Goal: Task Accomplishment & Management: Complete application form

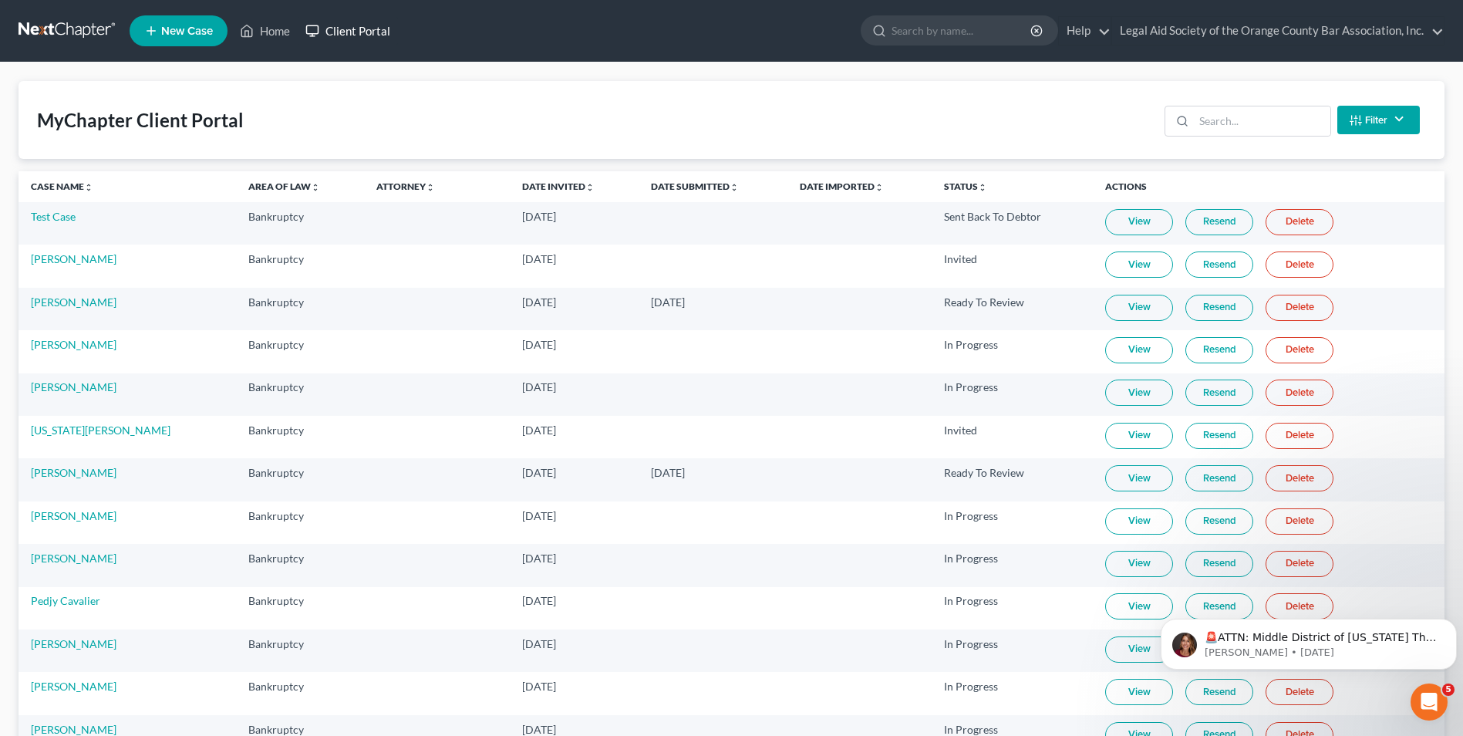
click at [341, 35] on link "Client Portal" at bounding box center [348, 31] width 100 height 28
click at [1223, 128] on input "search" at bounding box center [1262, 120] width 136 height 29
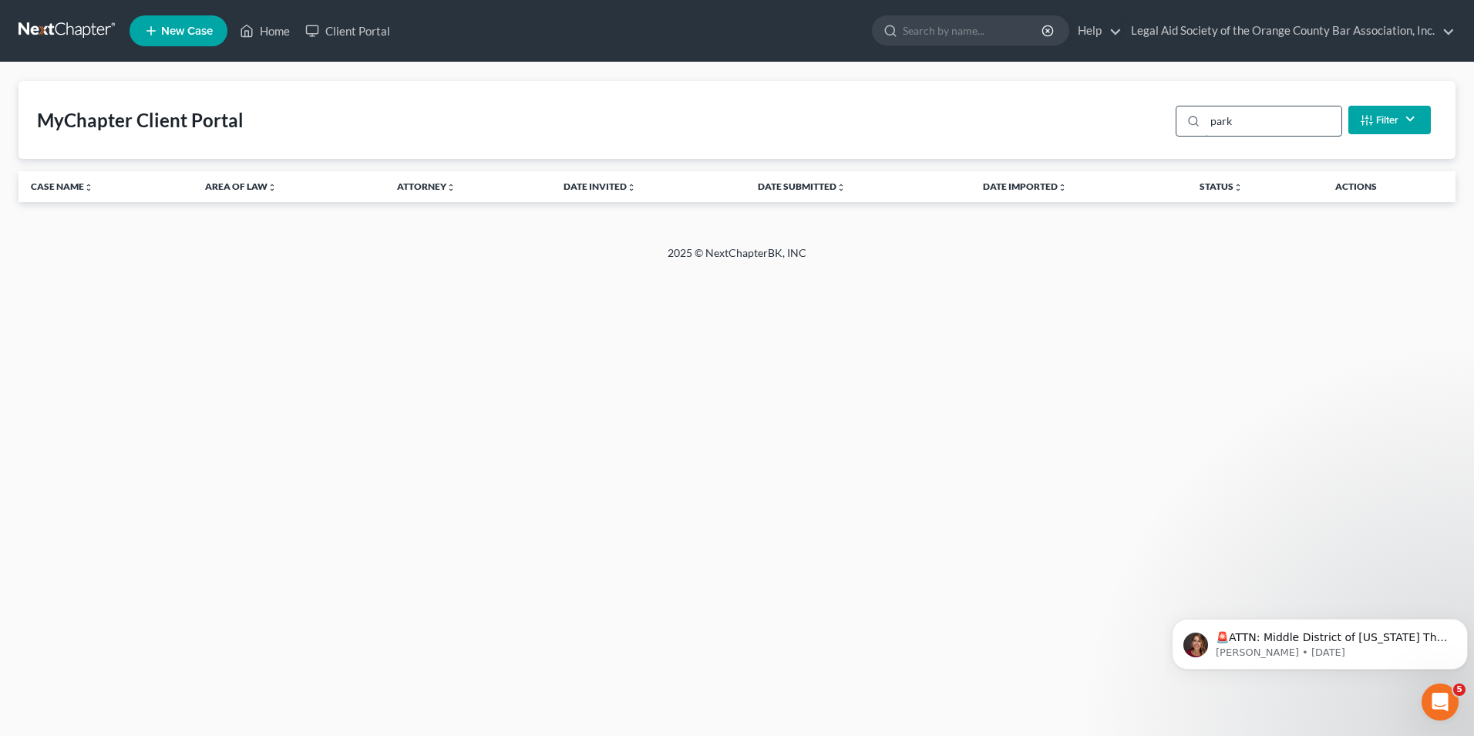
type input "parks"
drag, startPoint x: 1208, startPoint y: 135, endPoint x: 1161, endPoint y: 142, distance: 48.3
click at [1161, 142] on div "MyChapter Client Portal parks Filter Status Filter... Invited In Progress Ready…" at bounding box center [737, 120] width 1437 height 78
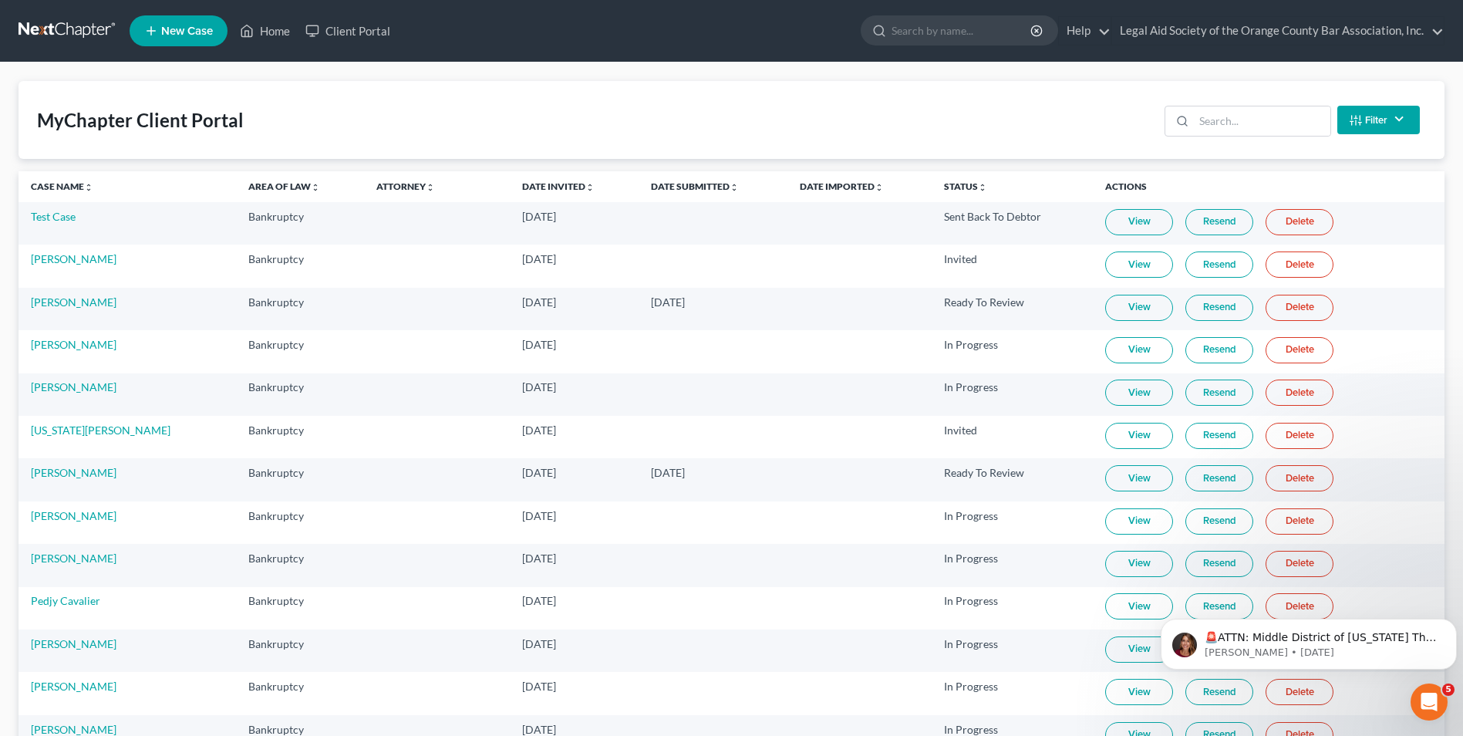
click at [159, 24] on link "New Case" at bounding box center [179, 30] width 98 height 31
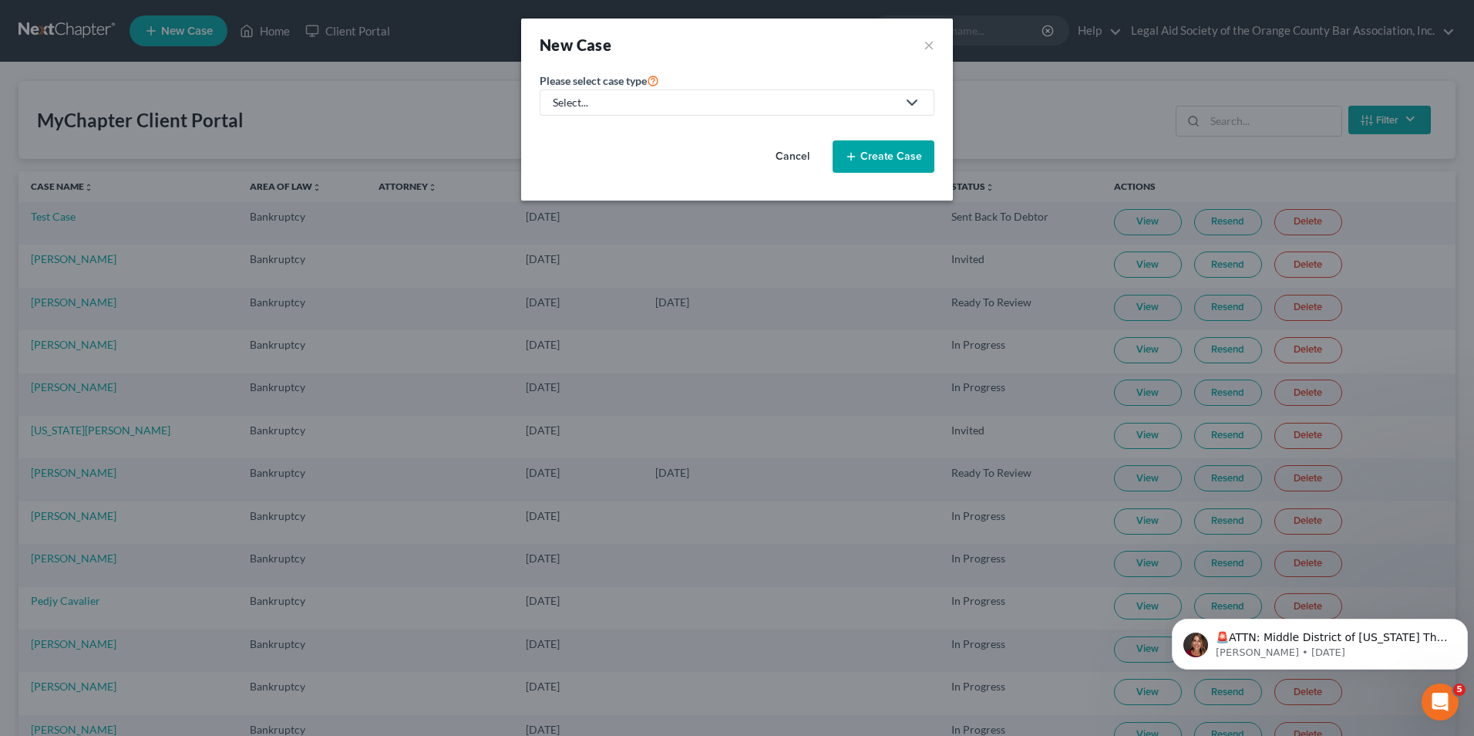
click at [589, 101] on div "Select..." at bounding box center [725, 102] width 344 height 15
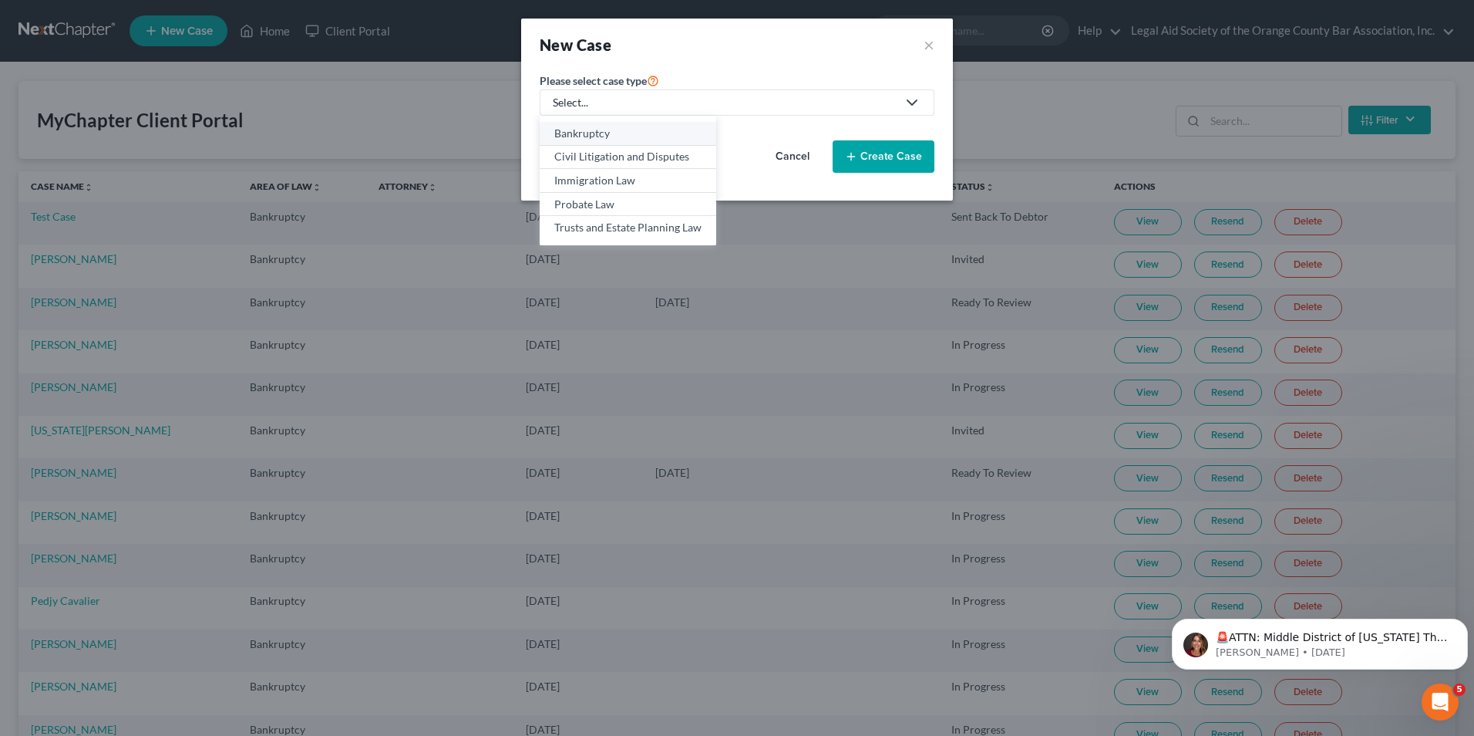
click at [587, 129] on div "Bankruptcy" at bounding box center [627, 133] width 147 height 15
select select "15"
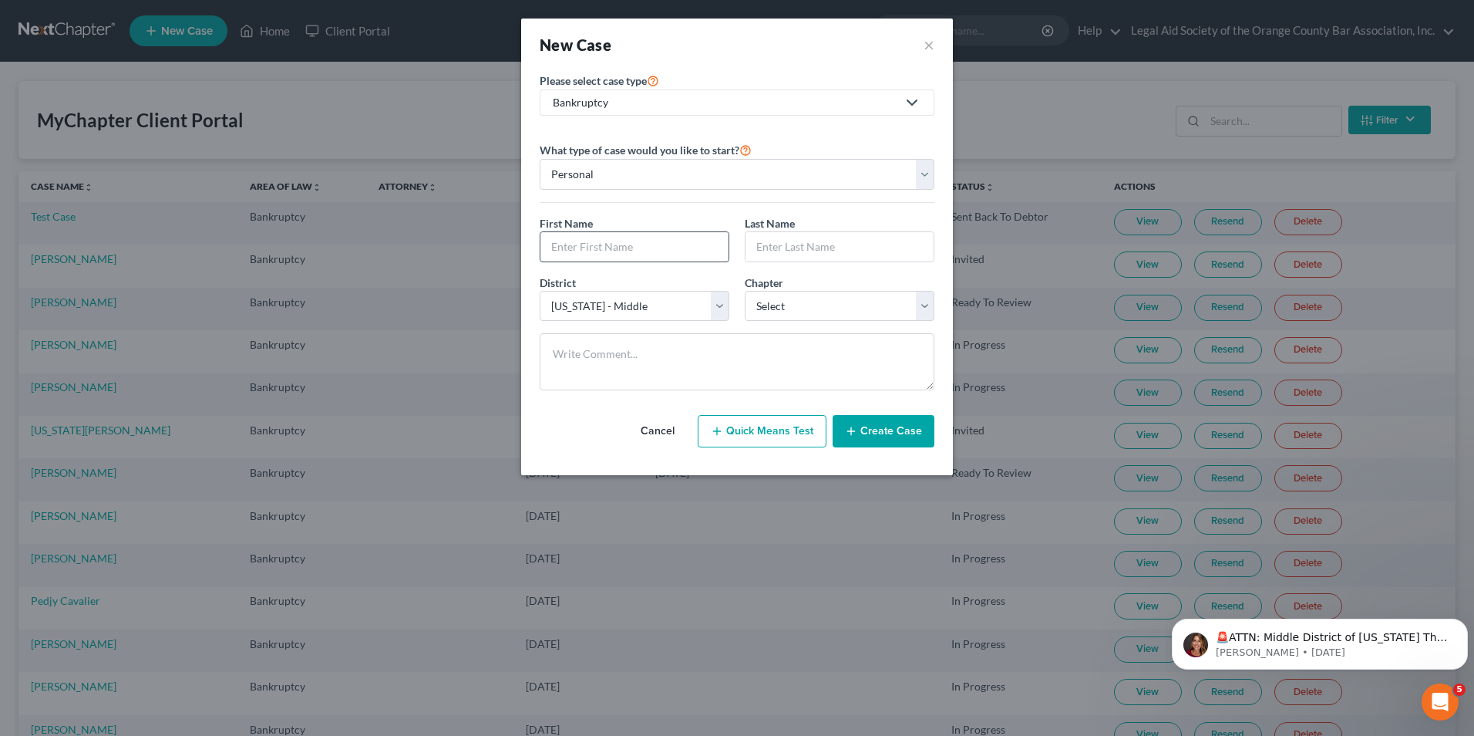
click at [587, 250] on input "text" at bounding box center [635, 246] width 188 height 29
type input "[PERSON_NAME]"
type input "Parks"
click at [779, 311] on select "Select 7 11 12 13" at bounding box center [840, 306] width 190 height 31
select select "0"
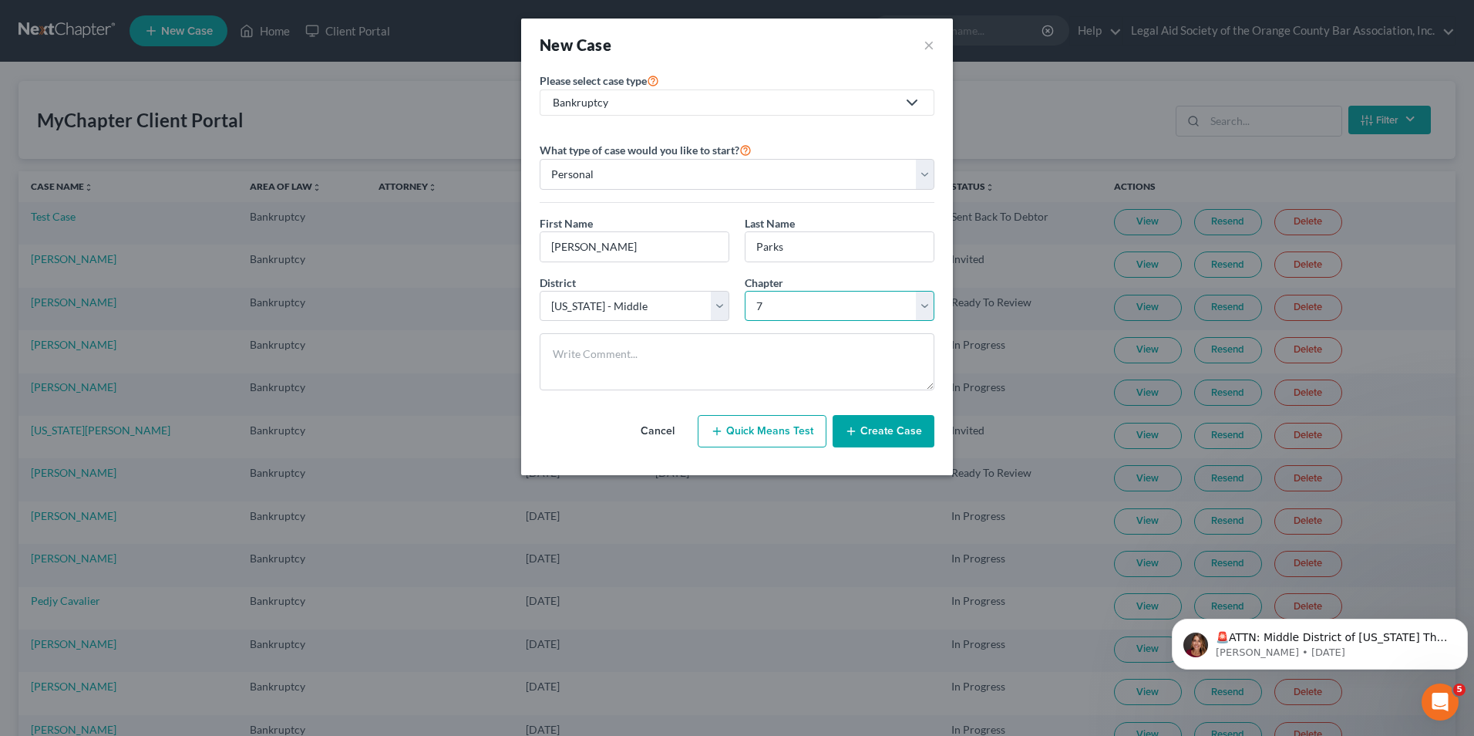
click at [745, 291] on select "Select 7 11 12 13" at bounding box center [840, 306] width 190 height 31
click at [881, 436] on button "Create Case" at bounding box center [884, 431] width 102 height 32
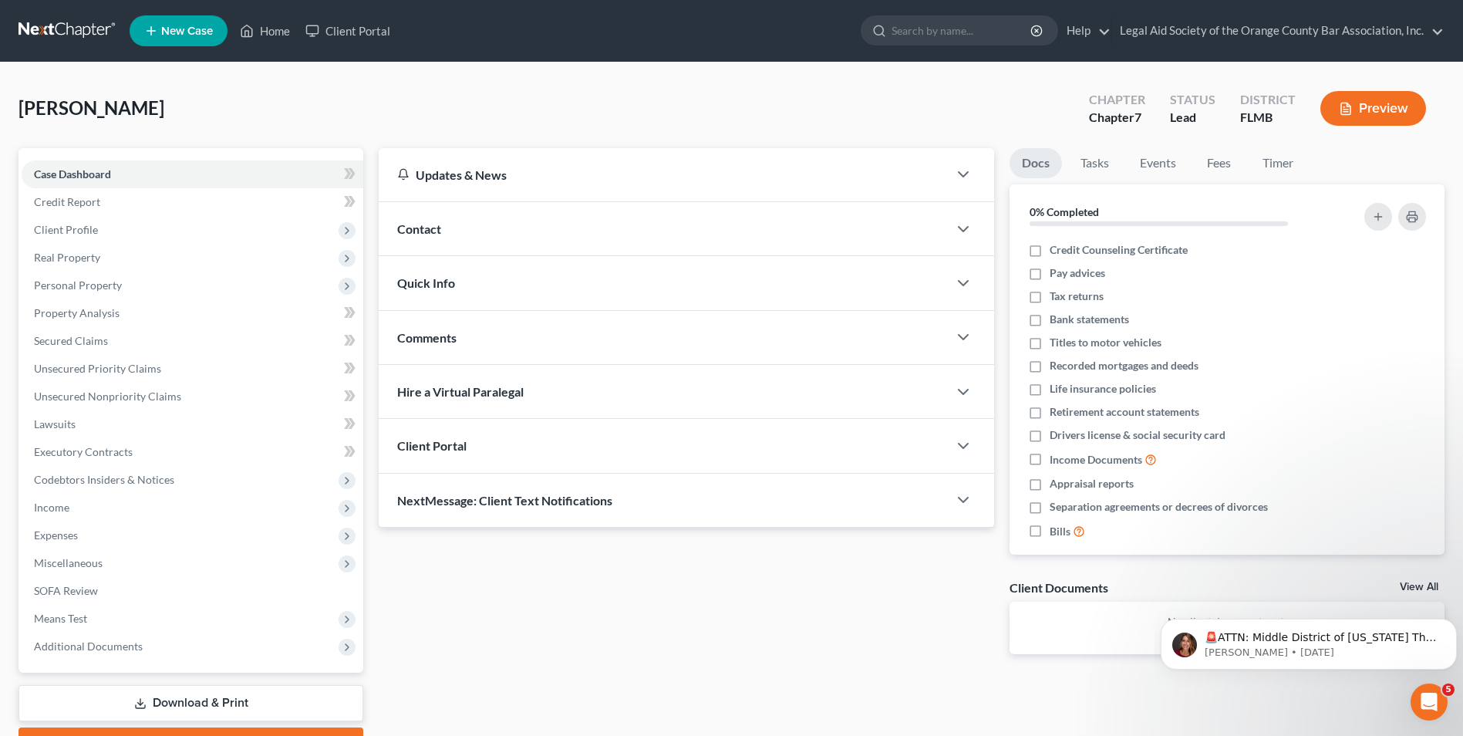
click at [430, 231] on span "Contact" at bounding box center [419, 228] width 44 height 15
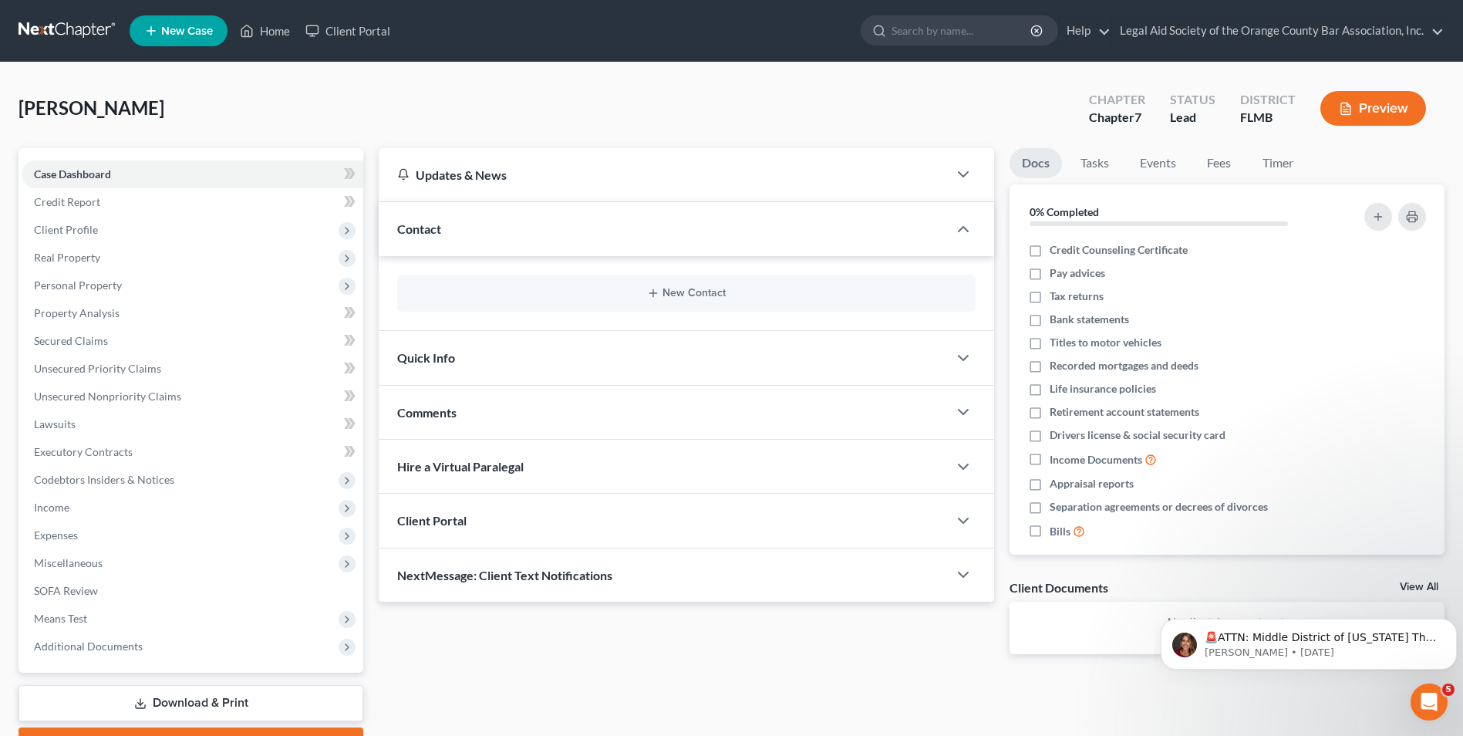
click at [679, 300] on div "New Contact" at bounding box center [686, 293] width 578 height 37
click at [679, 295] on button "New Contact" at bounding box center [686, 293] width 554 height 12
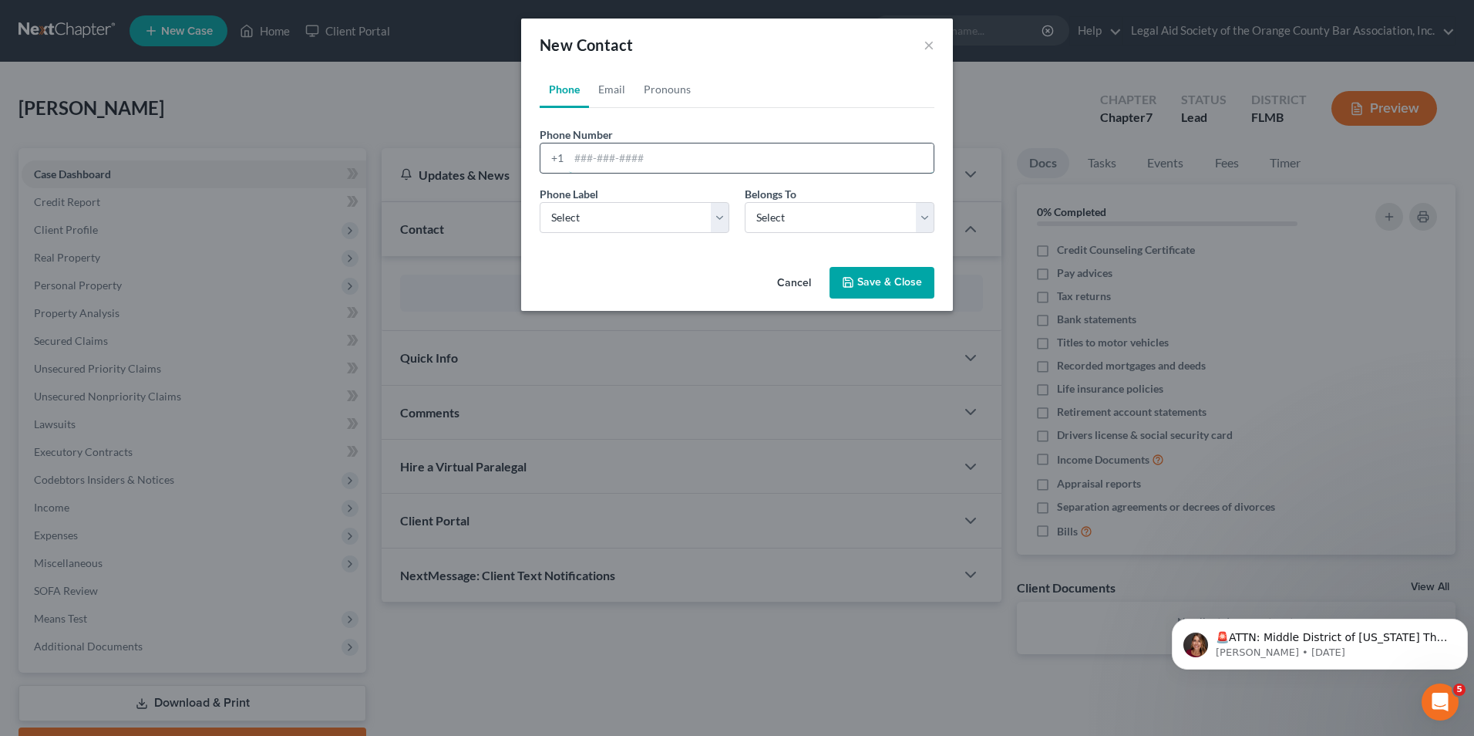
click at [578, 152] on input "tel" at bounding box center [751, 157] width 365 height 29
paste input "[PHONE_NUMBER]"
type input "[PHONE_NUMBER]"
click at [609, 216] on select "Select Mobile Home Work Other" at bounding box center [635, 217] width 190 height 31
select select "0"
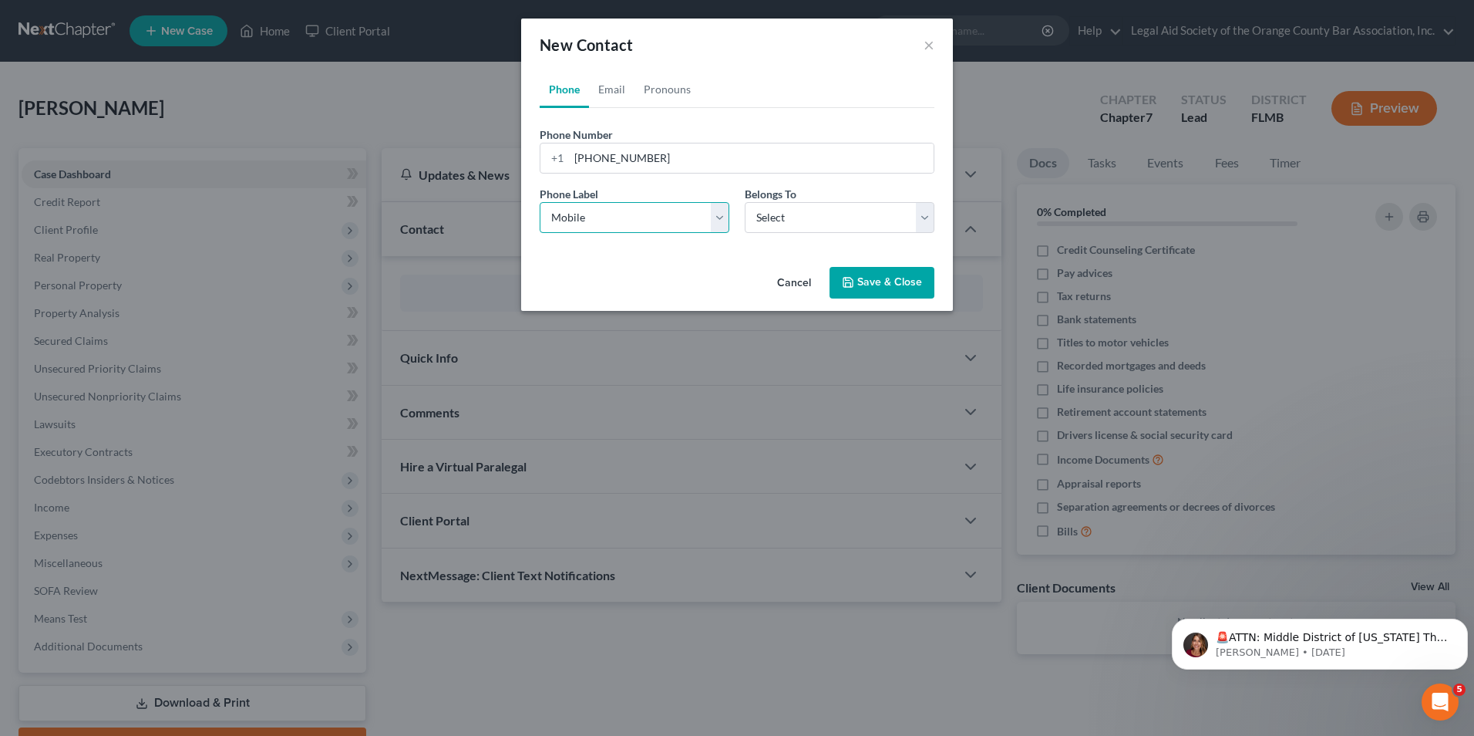
click at [540, 202] on select "Select Mobile Home Work Other" at bounding box center [635, 217] width 190 height 31
click at [786, 222] on select "Select Client Other" at bounding box center [840, 217] width 190 height 31
select select "0"
click at [745, 202] on select "Select Client Other" at bounding box center [840, 217] width 190 height 31
select select "0"
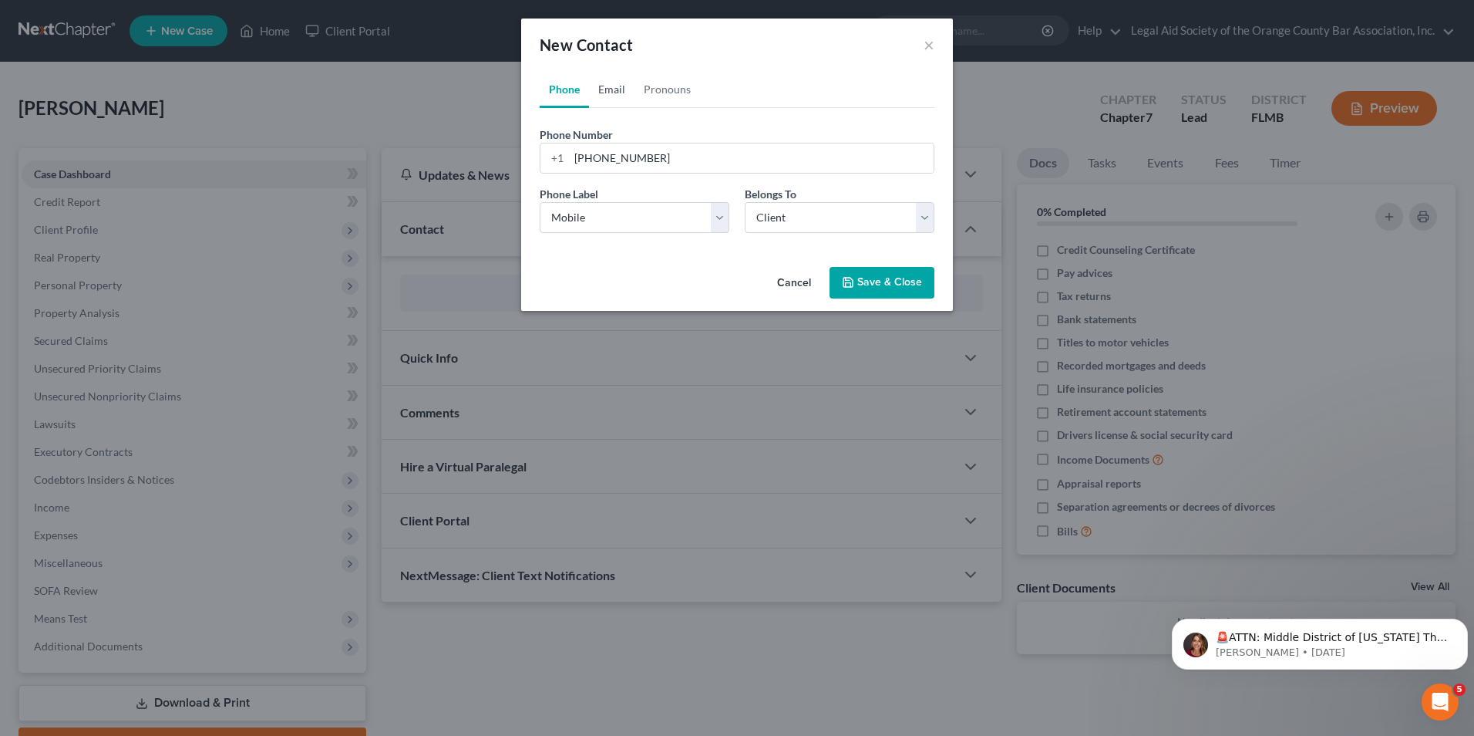
click at [612, 90] on link "Email" at bounding box center [611, 89] width 45 height 37
click at [593, 153] on input "email" at bounding box center [751, 157] width 365 height 29
click at [580, 158] on input "email" at bounding box center [751, 157] width 365 height 29
paste input "[EMAIL_ADDRESS][DOMAIN_NAME]"
type input "[EMAIL_ADDRESS][DOMAIN_NAME]"
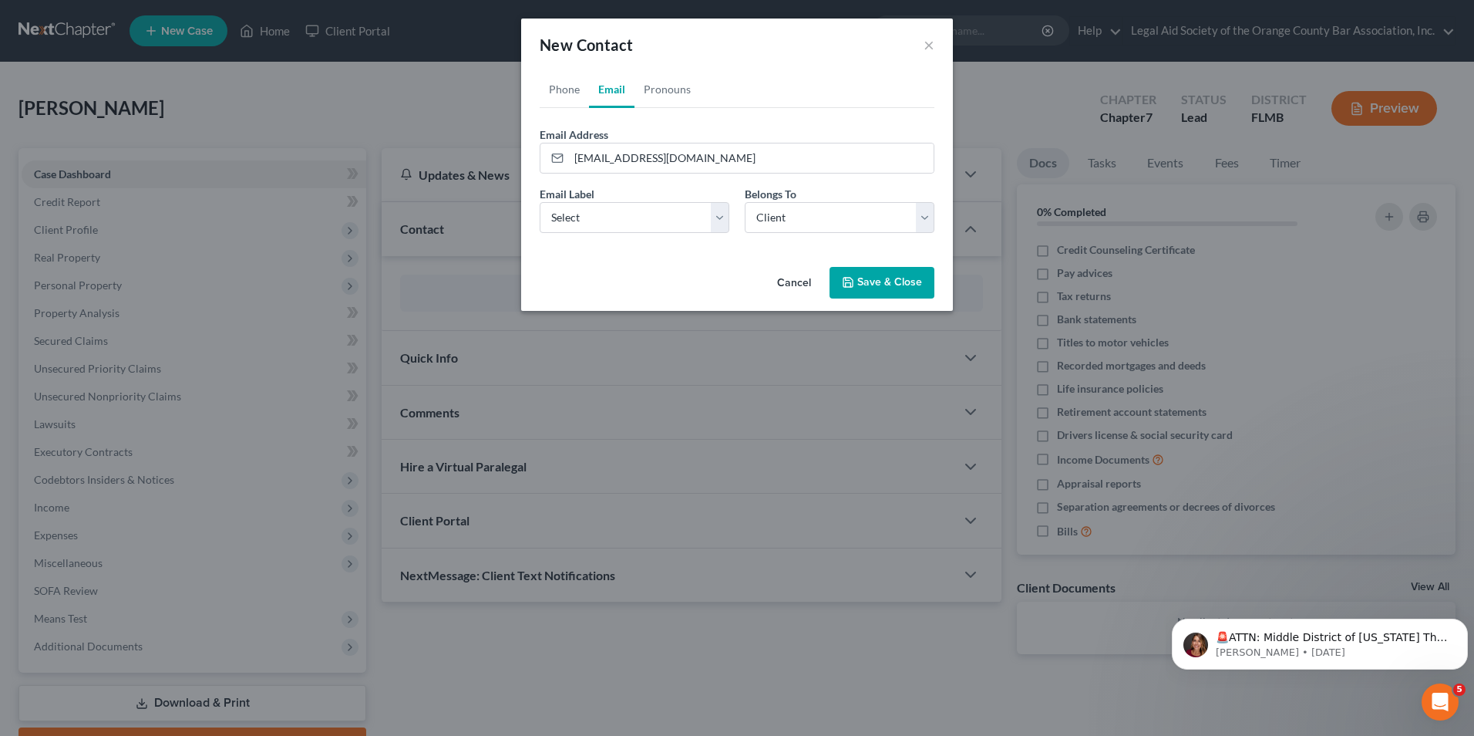
click at [887, 287] on button "Save & Close" at bounding box center [882, 283] width 105 height 32
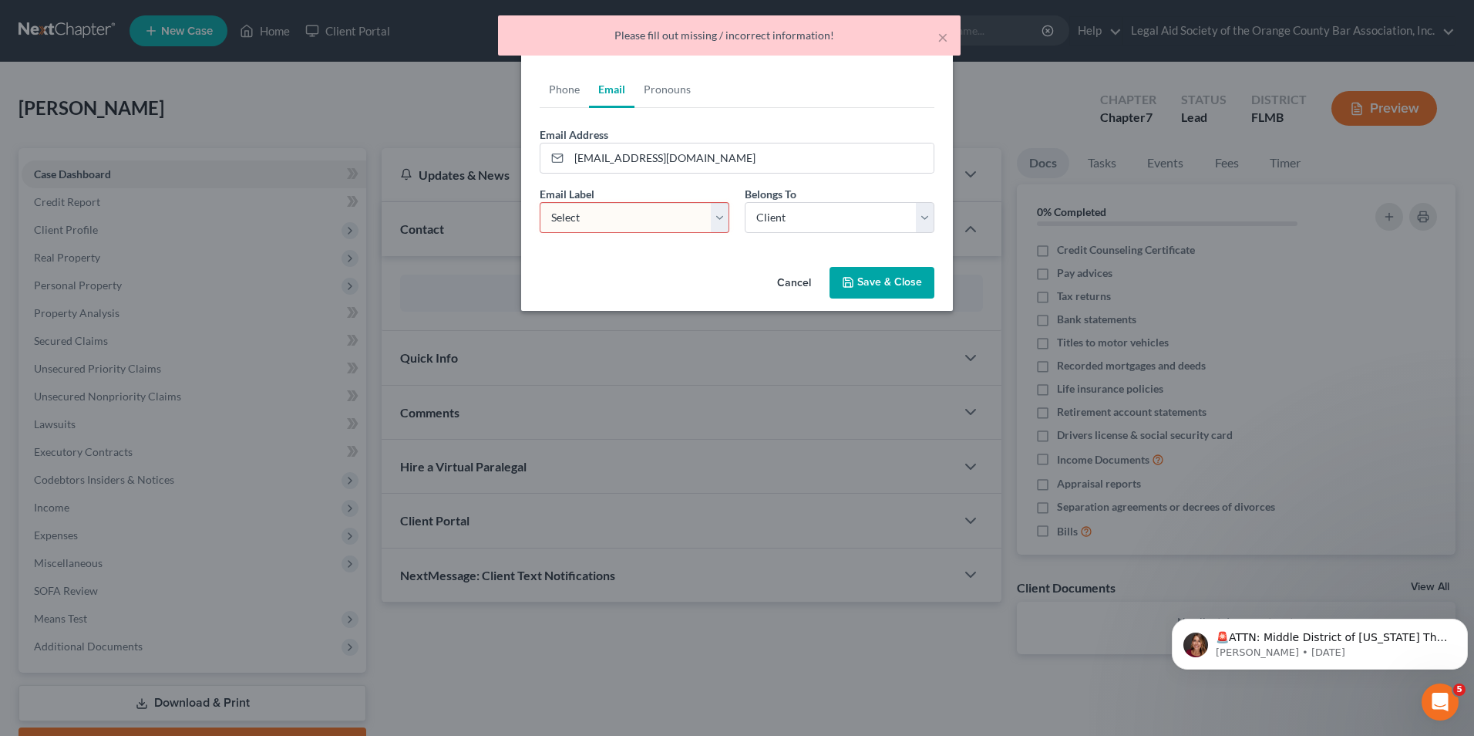
click at [651, 214] on select "Select Home Work Other" at bounding box center [635, 217] width 190 height 31
select select "0"
click at [540, 202] on select "Select Home Work Other" at bounding box center [635, 217] width 190 height 31
click at [862, 285] on button "Save & Close" at bounding box center [882, 283] width 105 height 32
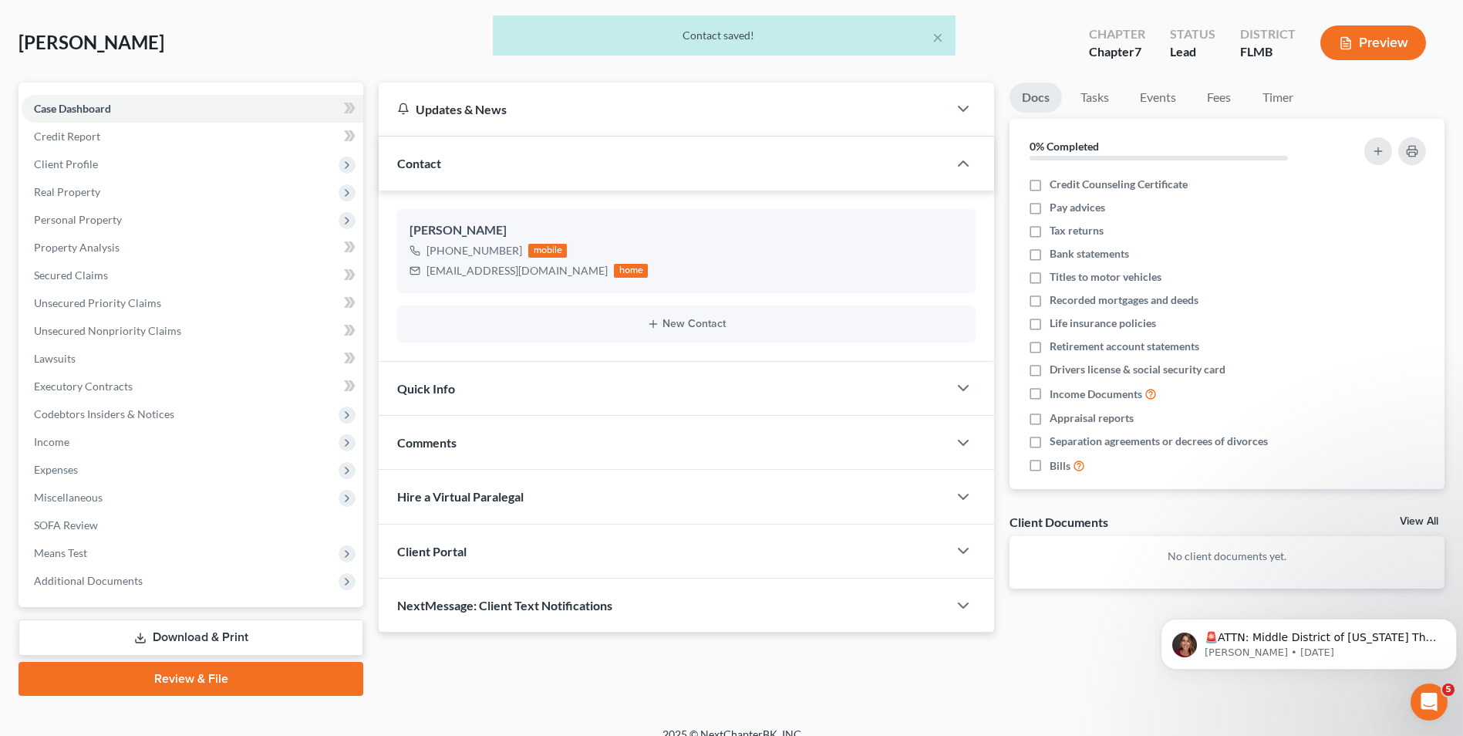
scroll to position [84, 0]
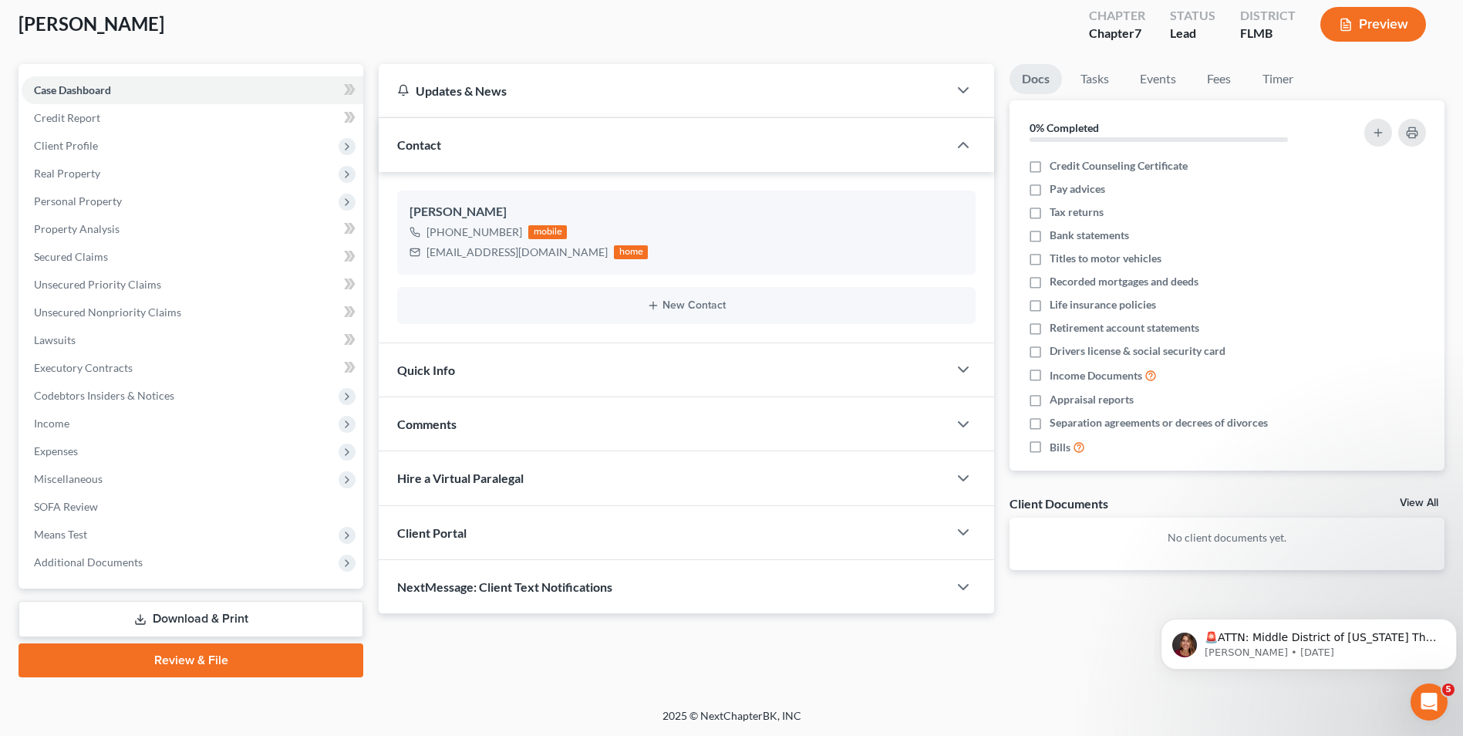
click at [464, 539] on span "Client Portal" at bounding box center [431, 532] width 69 height 15
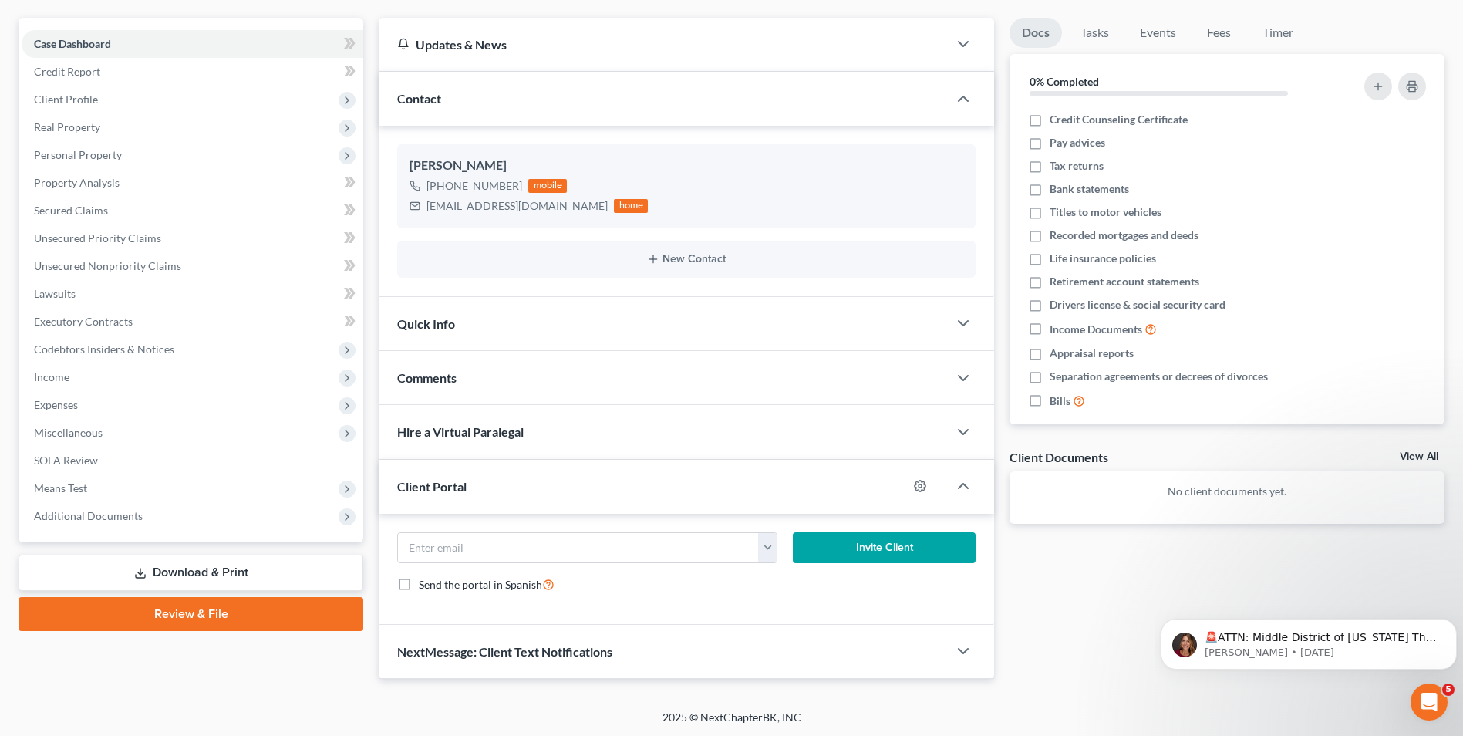
scroll to position [132, 0]
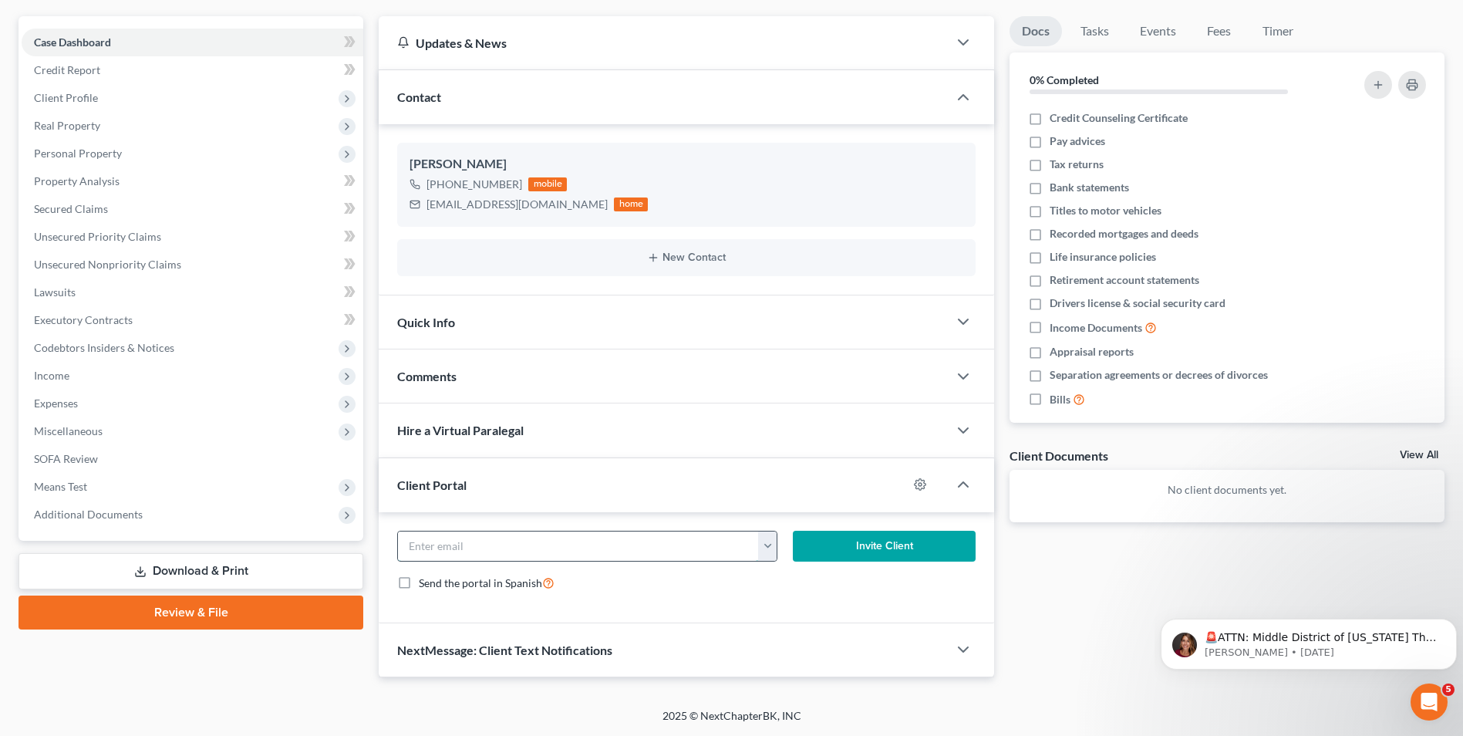
click at [517, 541] on input "email" at bounding box center [578, 545] width 360 height 29
paste input "[EMAIL_ADDRESS][DOMAIN_NAME]"
type input "[EMAIL_ADDRESS][DOMAIN_NAME]"
click at [770, 553] on button "button" at bounding box center [767, 545] width 19 height 29
click at [661, 540] on input "[EMAIL_ADDRESS][DOMAIN_NAME]" at bounding box center [578, 545] width 360 height 29
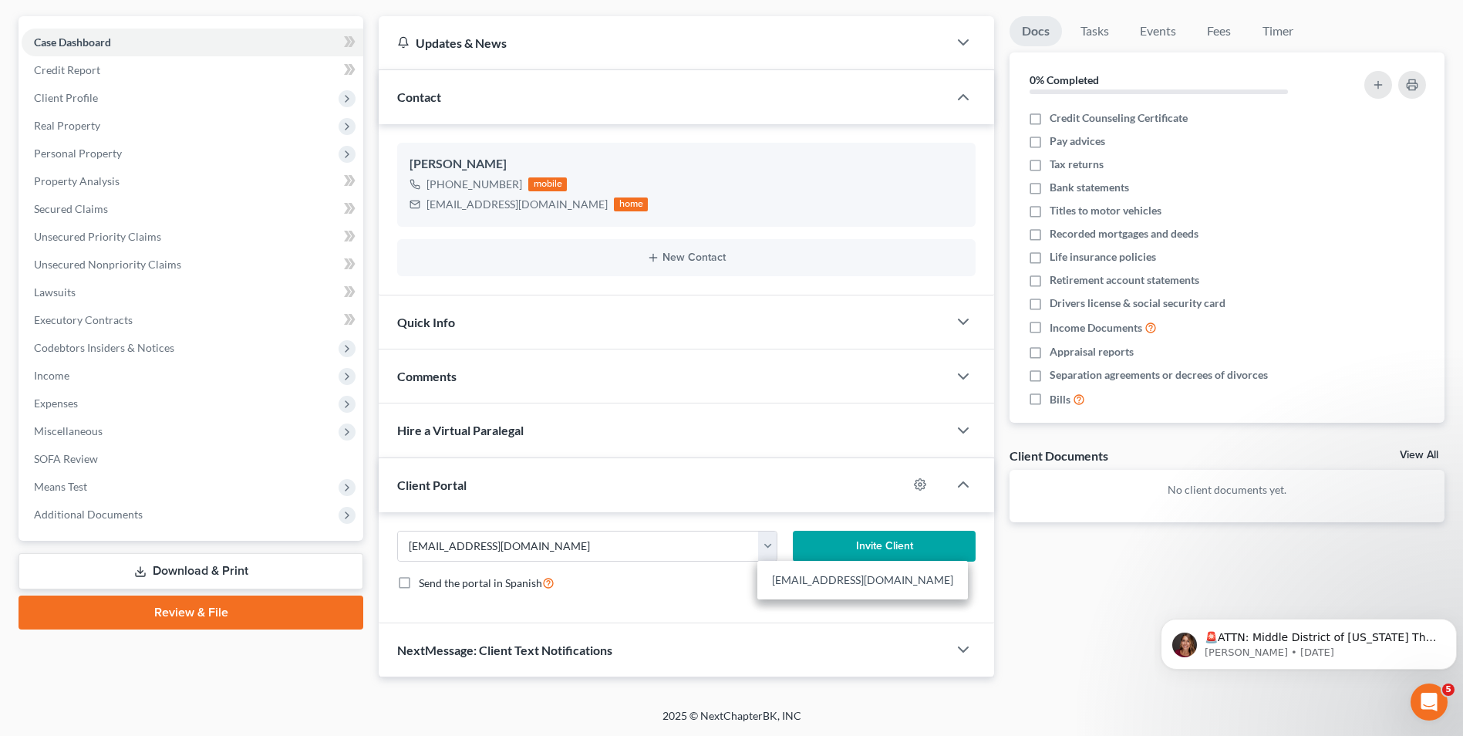
click at [882, 546] on button "Invite Client" at bounding box center [884, 546] width 183 height 31
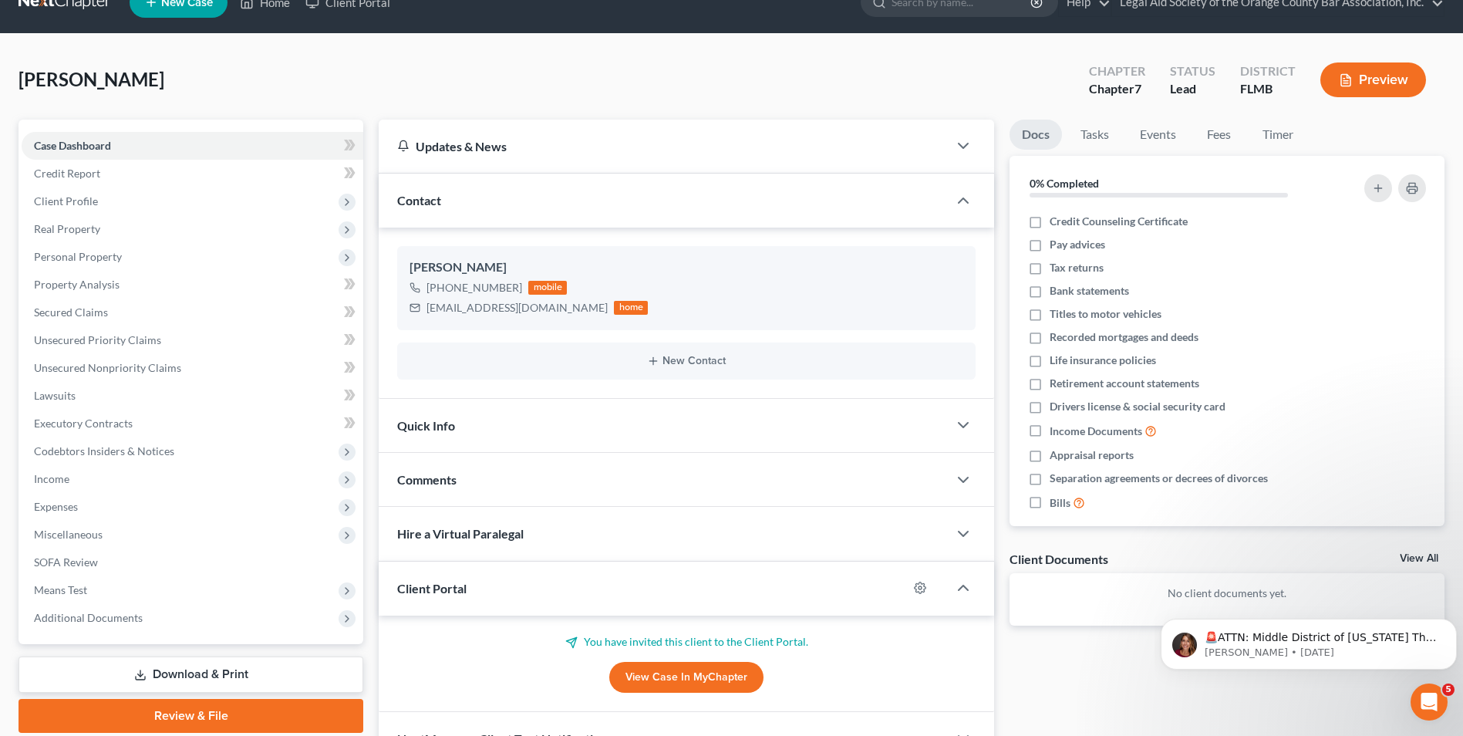
scroll to position [0, 0]
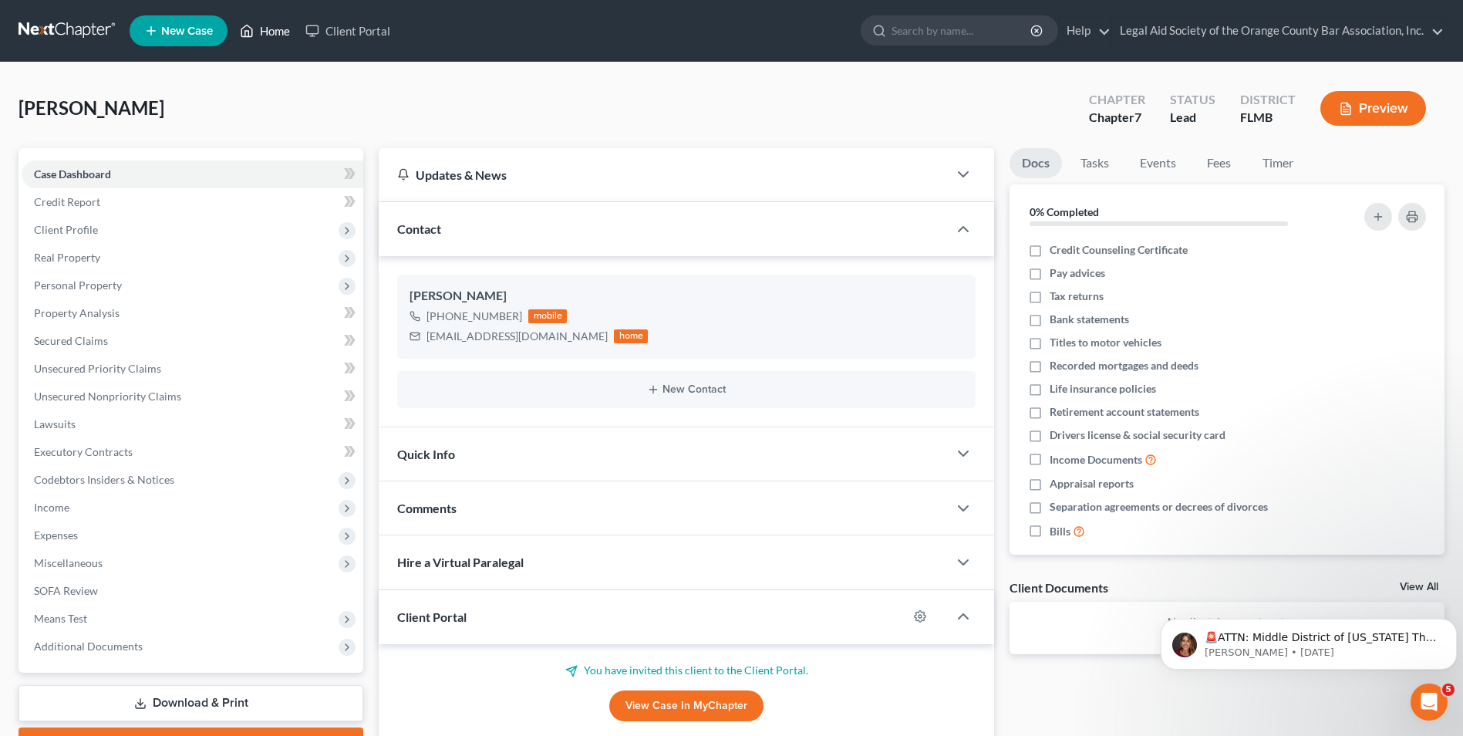
click at [279, 29] on link "Home" at bounding box center [265, 31] width 66 height 28
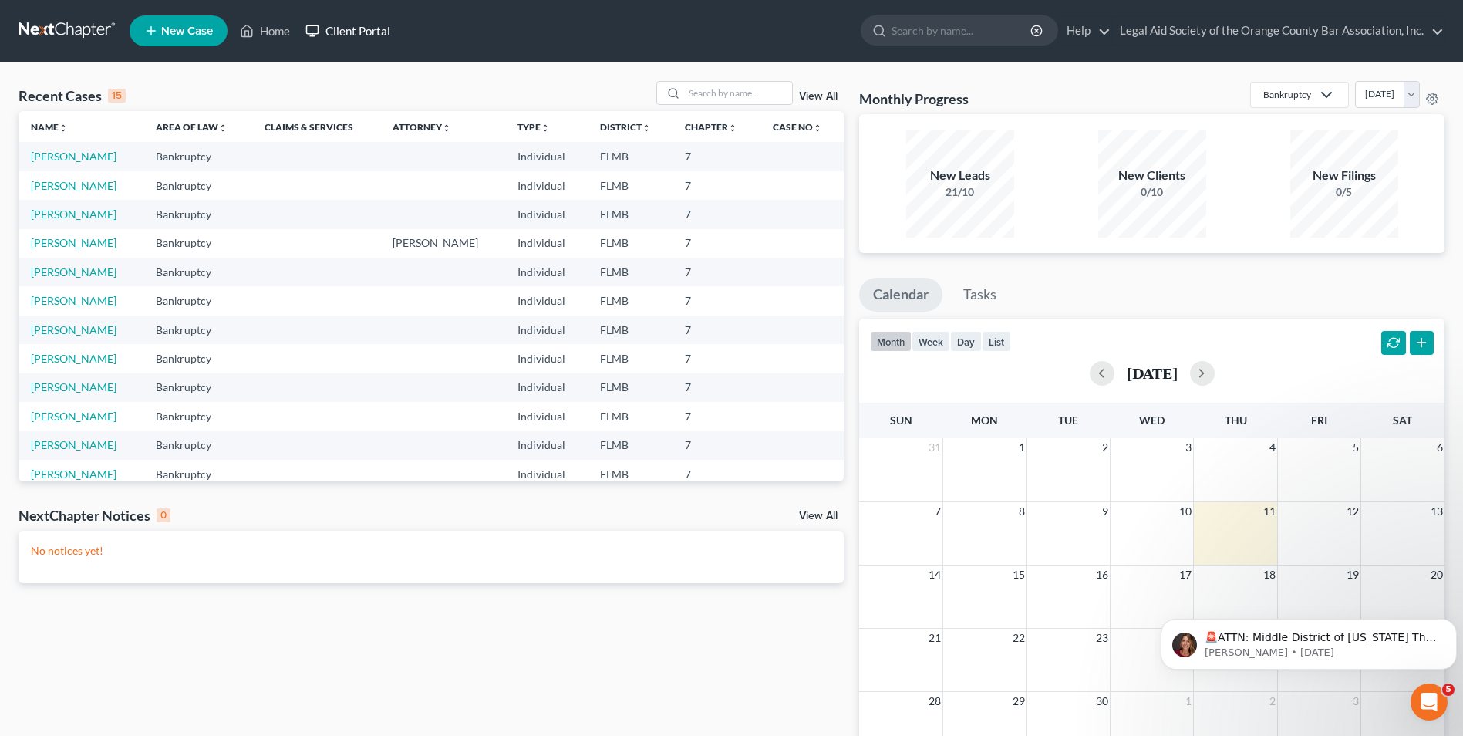
click at [340, 25] on link "Client Portal" at bounding box center [348, 31] width 100 height 28
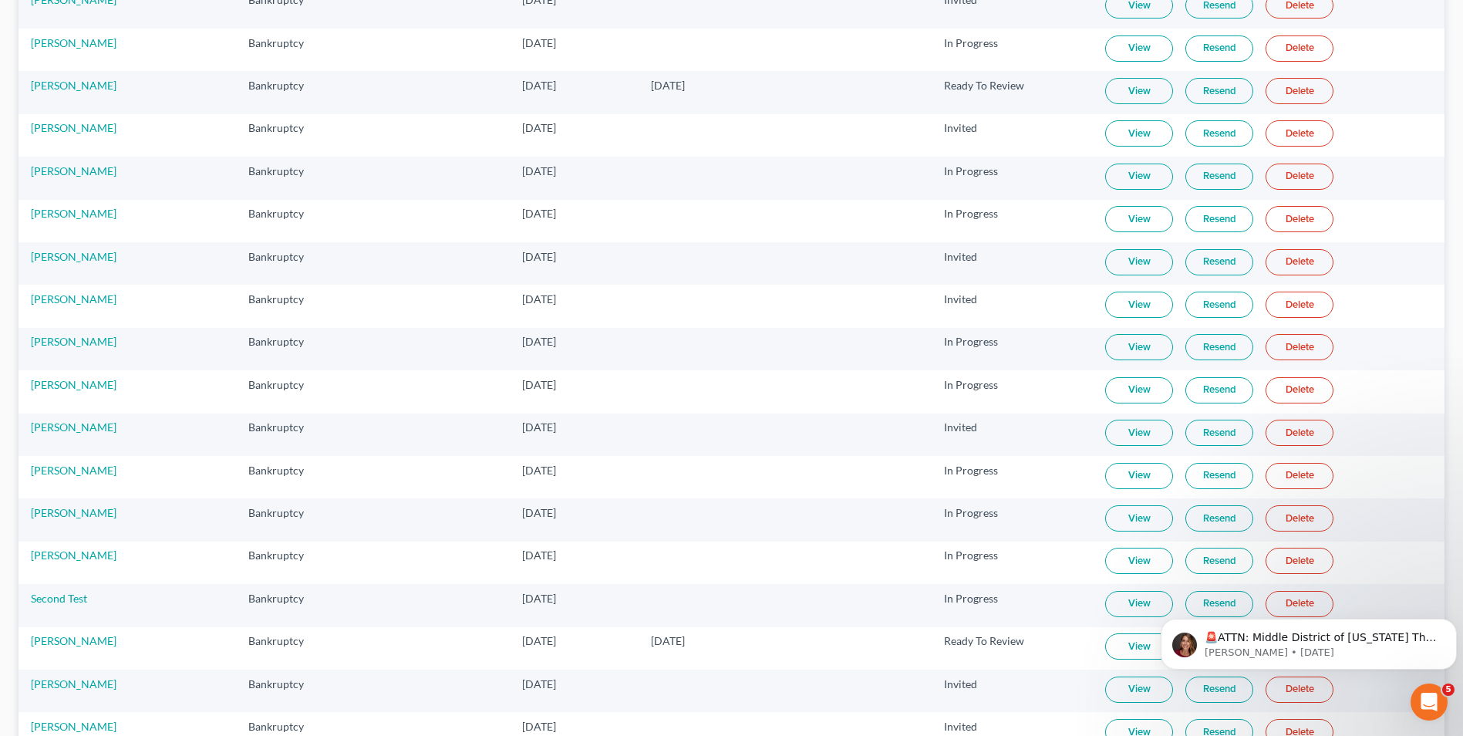
scroll to position [1076, 0]
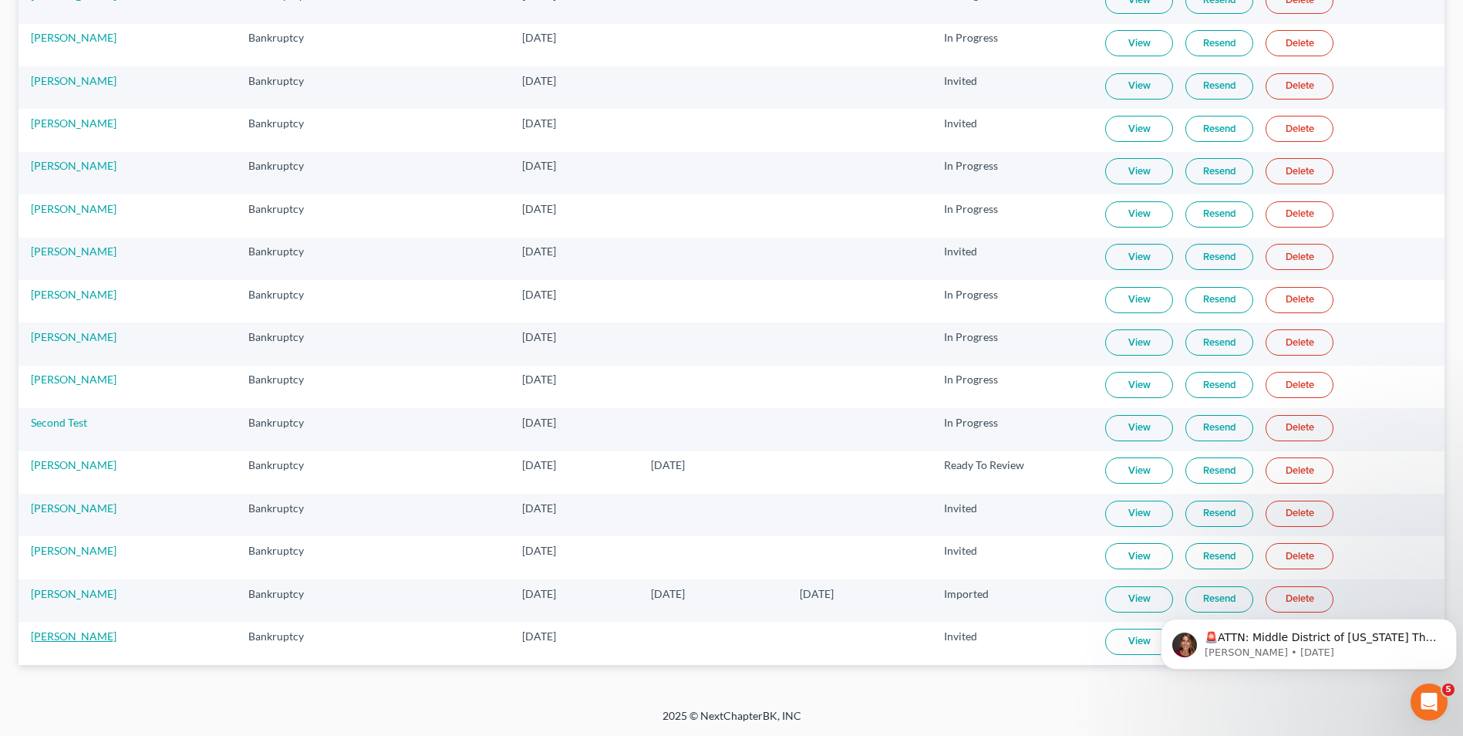
click at [56, 639] on link "[PERSON_NAME]" at bounding box center [74, 635] width 86 height 13
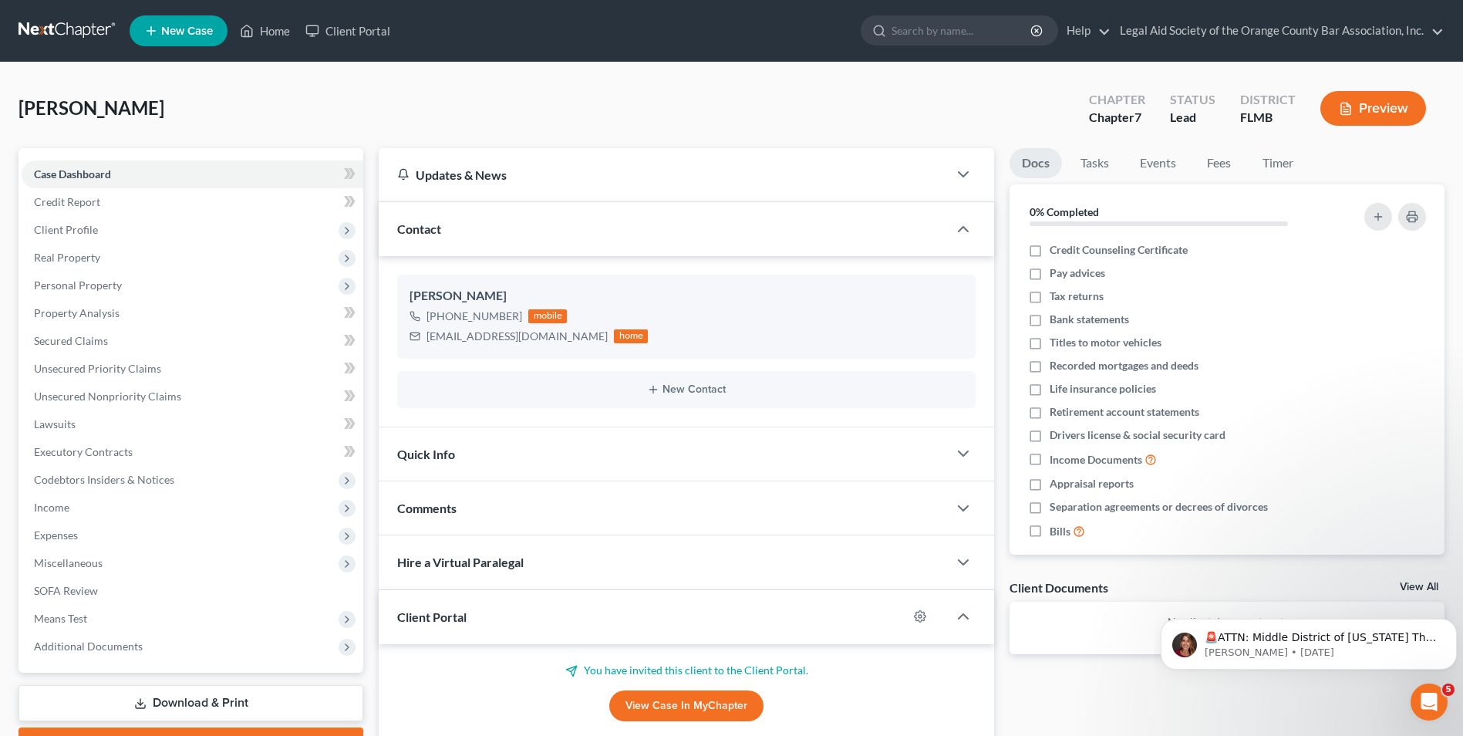
click at [635, 105] on div "[PERSON_NAME] Upgraded Chapter Chapter 7 Status Lead District FLMB Preview" at bounding box center [732, 114] width 1426 height 67
click at [355, 25] on link "Client Portal" at bounding box center [348, 31] width 100 height 28
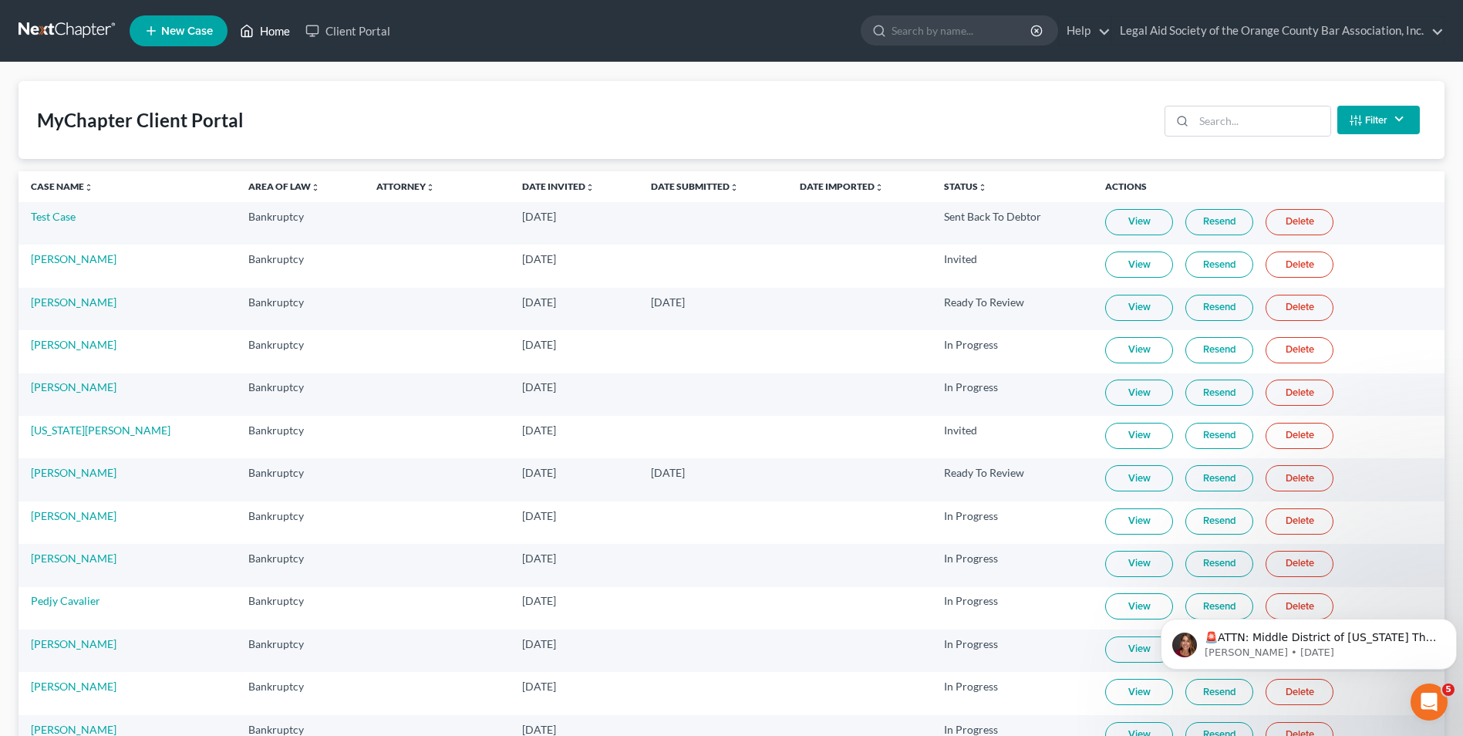
click at [251, 30] on icon at bounding box center [247, 31] width 14 height 19
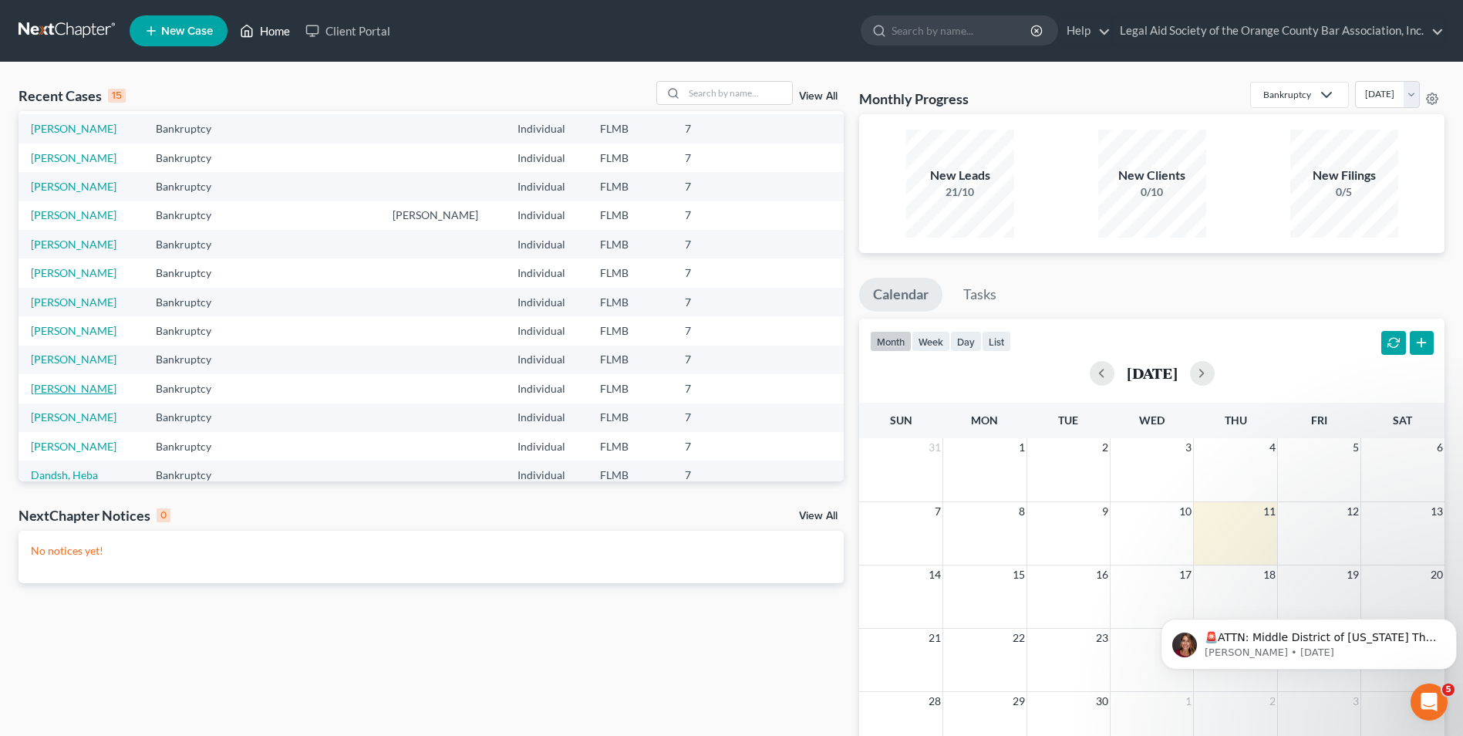
scroll to position [106, 0]
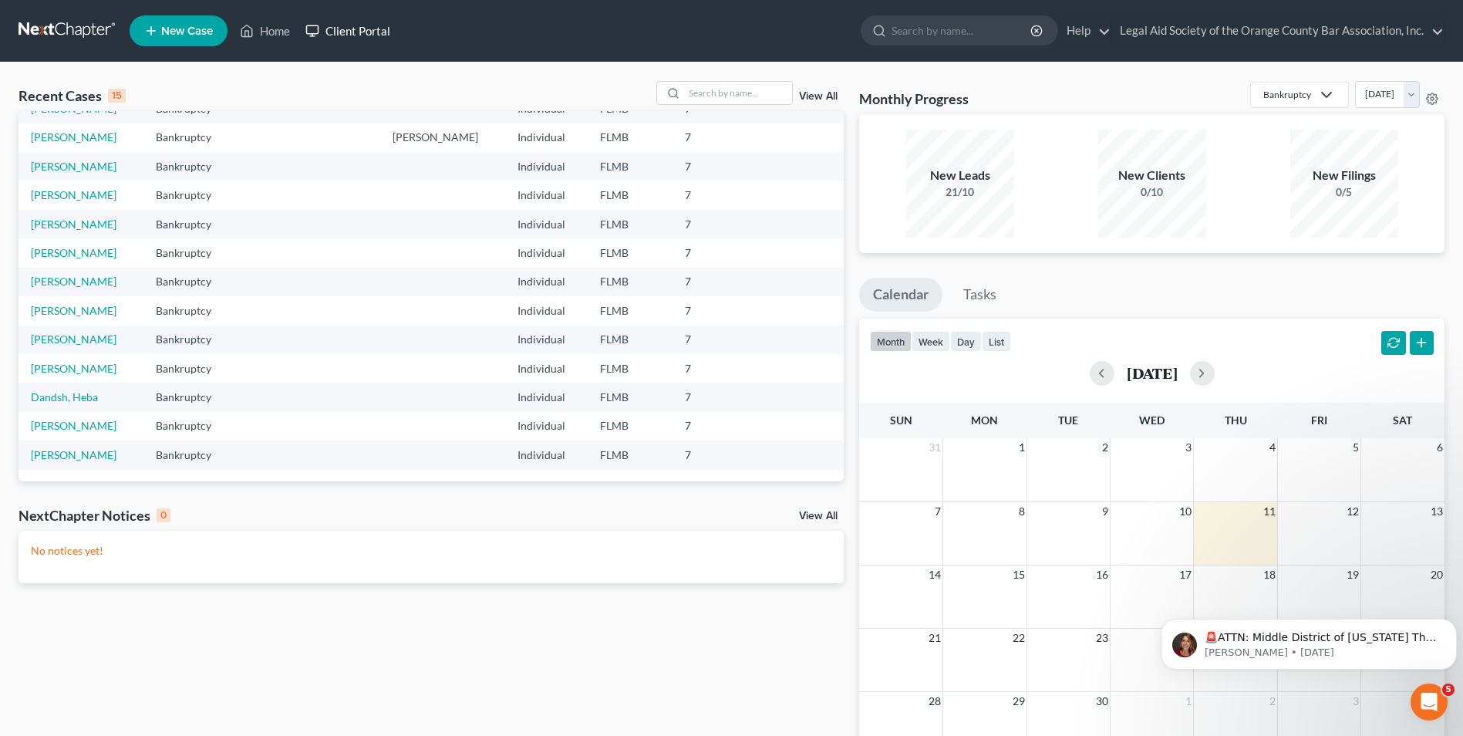
click at [349, 25] on link "Client Portal" at bounding box center [348, 31] width 100 height 28
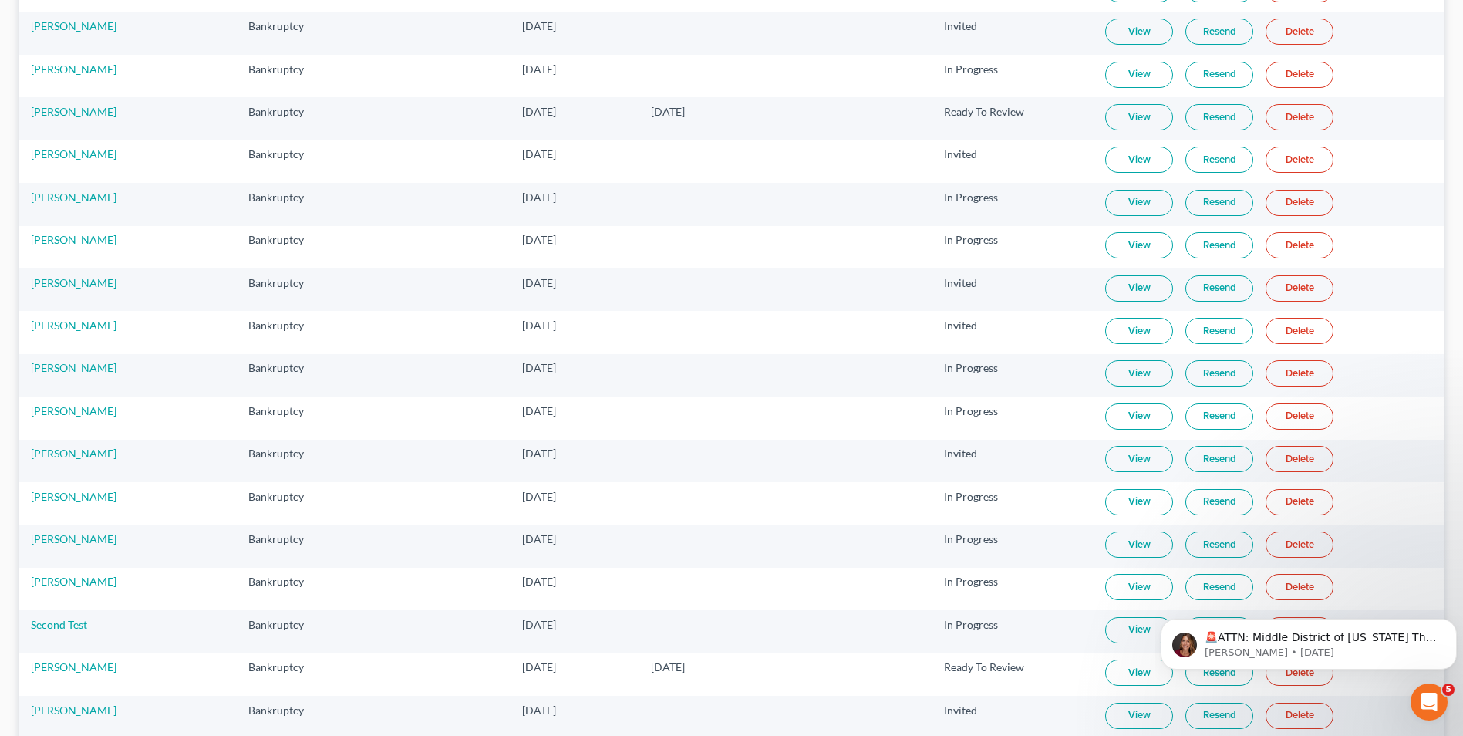
scroll to position [925, 0]
